Goal: Check status: Check status

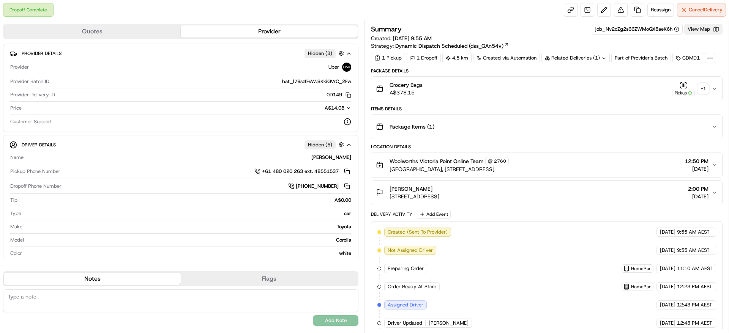
click at [706, 32] on button "View Map" at bounding box center [703, 29] width 38 height 11
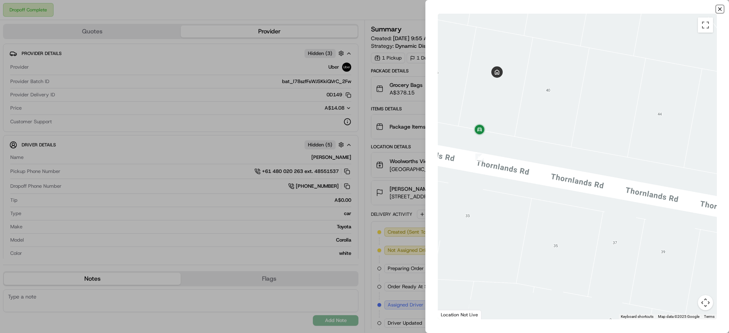
click at [720, 7] on icon "button" at bounding box center [720, 9] width 6 height 6
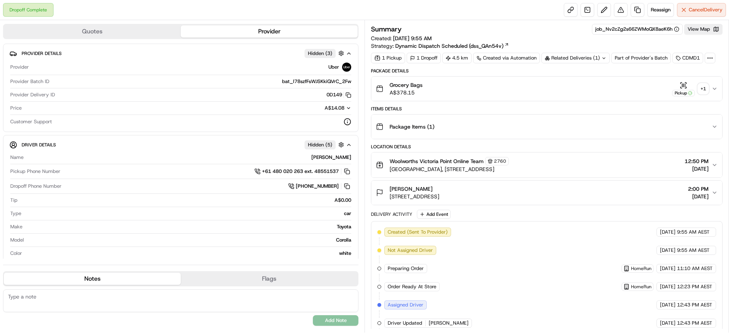
click at [705, 89] on div "+ 1" at bounding box center [703, 89] width 11 height 11
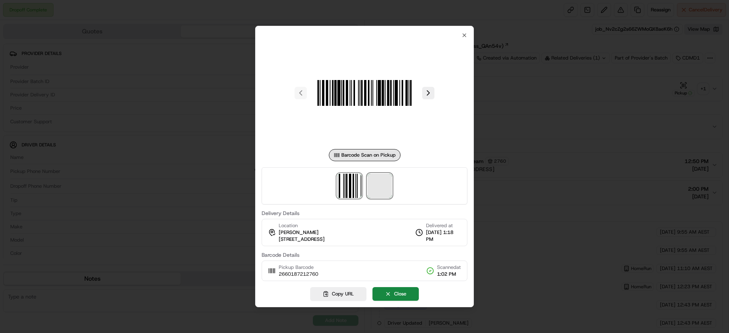
click at [377, 186] on span at bounding box center [380, 186] width 24 height 24
click at [597, 168] on div at bounding box center [364, 166] width 729 height 333
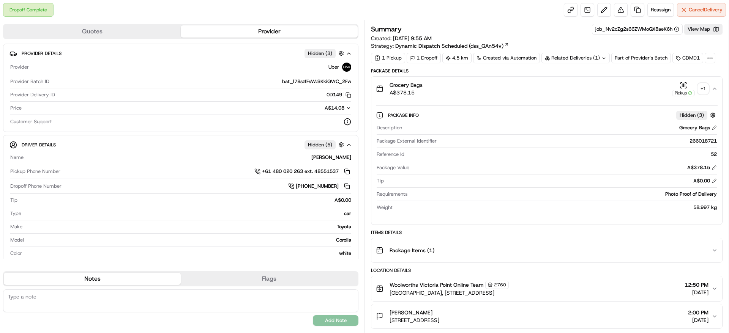
click at [518, 89] on div "Grocery Bags A$378.15 Pickup + 1" at bounding box center [544, 88] width 336 height 15
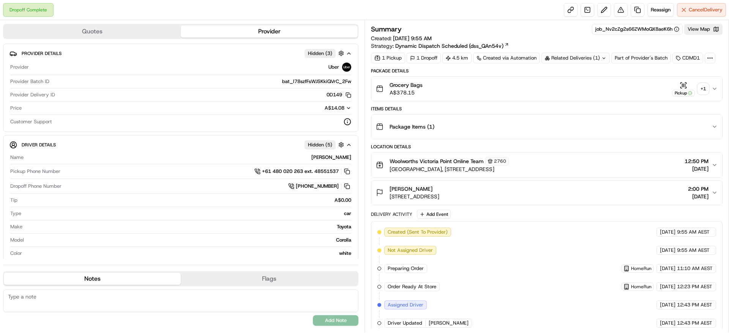
click at [464, 126] on div "Package Items ( 1 )" at bounding box center [544, 126] width 336 height 15
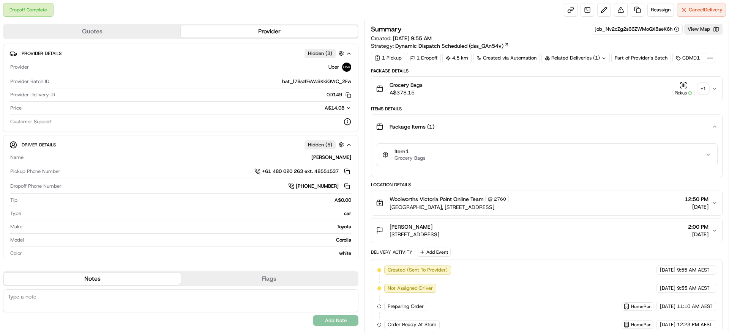
click at [464, 126] on div "Package Items ( 1 )" at bounding box center [544, 126] width 336 height 15
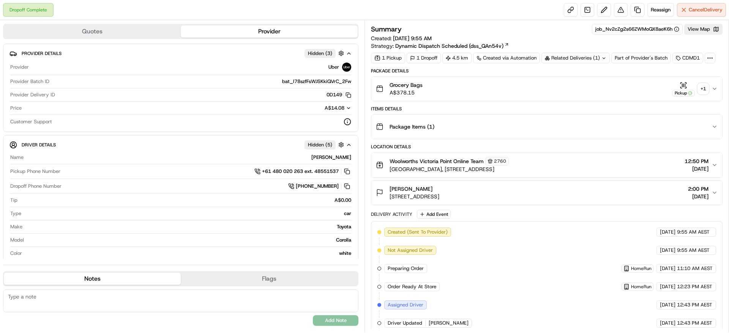
click at [439, 195] on span "[STREET_ADDRESS]" at bounding box center [415, 197] width 50 height 8
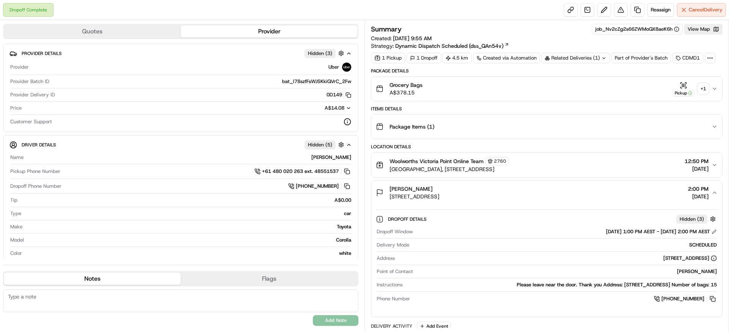
click at [439, 195] on span "[STREET_ADDRESS]" at bounding box center [415, 197] width 50 height 8
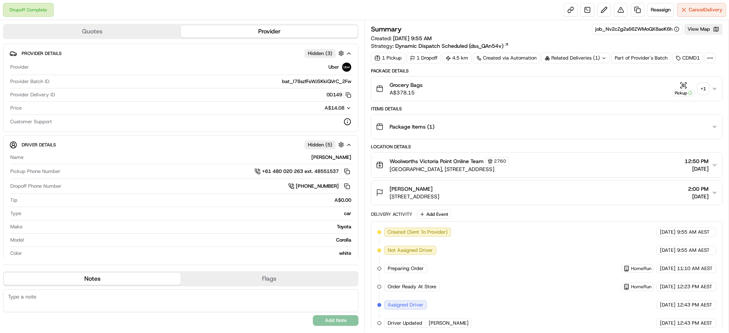
click at [439, 194] on span "[STREET_ADDRESS]" at bounding box center [415, 197] width 50 height 8
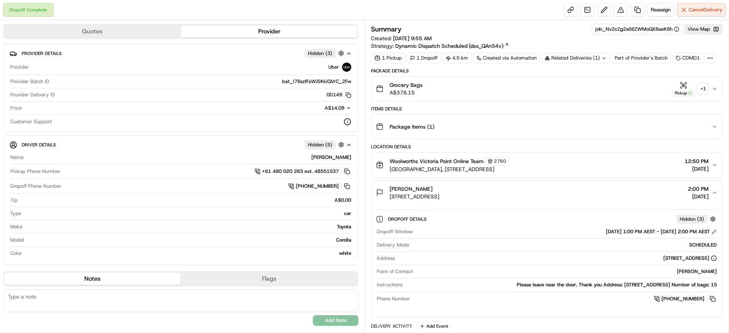
click at [509, 162] on div "Woolworths Victoria Point Online Team 2760" at bounding box center [449, 161] width 119 height 8
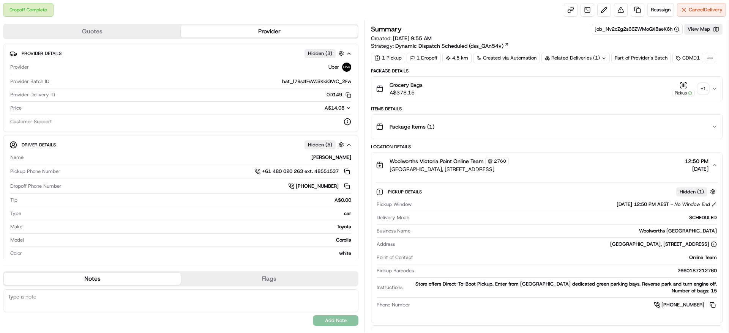
click at [509, 163] on div "Woolworths Victoria Point Online Team 2760" at bounding box center [449, 161] width 119 height 8
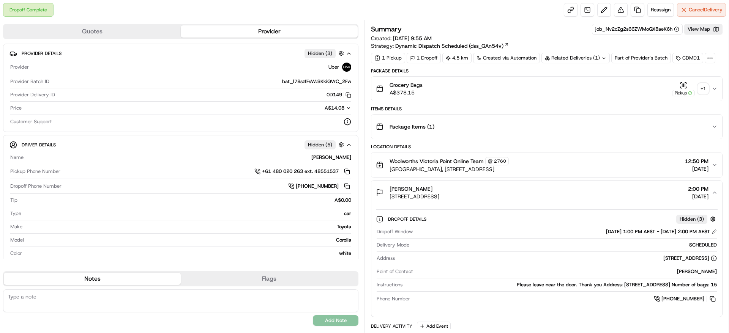
click at [509, 201] on button "[PERSON_NAME] [STREET_ADDRESS] 2:00 PM [DATE]" at bounding box center [546, 193] width 351 height 24
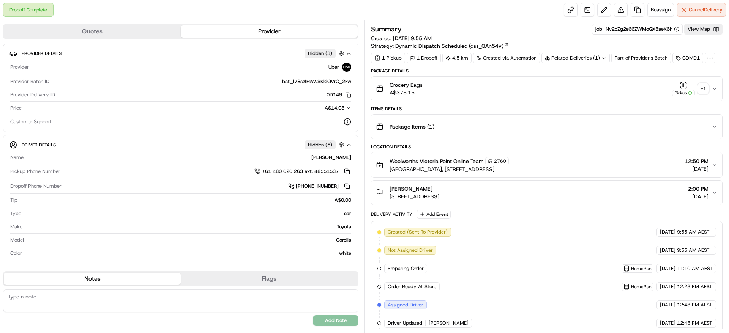
click at [546, 194] on div "[PERSON_NAME] [STREET_ADDRESS] 2:00 PM [DATE]" at bounding box center [544, 192] width 336 height 15
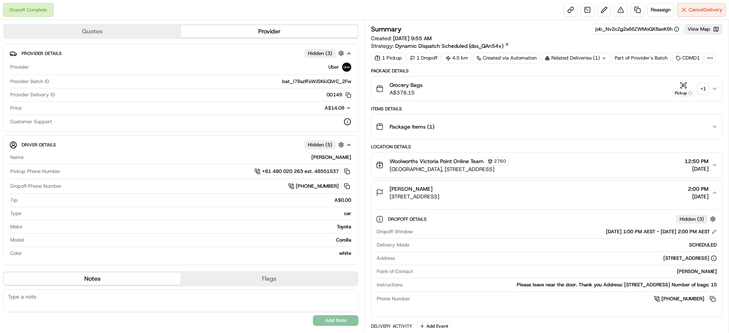
drag, startPoint x: 539, startPoint y: 196, endPoint x: 390, endPoint y: 199, distance: 148.5
click at [390, 199] on div "[PERSON_NAME] [STREET_ADDRESS] 2:00 PM [DATE]" at bounding box center [544, 192] width 336 height 15
click at [390, 199] on span "[STREET_ADDRESS]" at bounding box center [415, 197] width 50 height 8
